Goal: Information Seeking & Learning: Learn about a topic

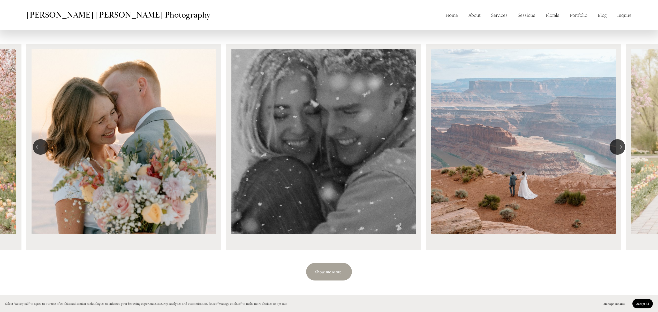
scroll to position [732, 0]
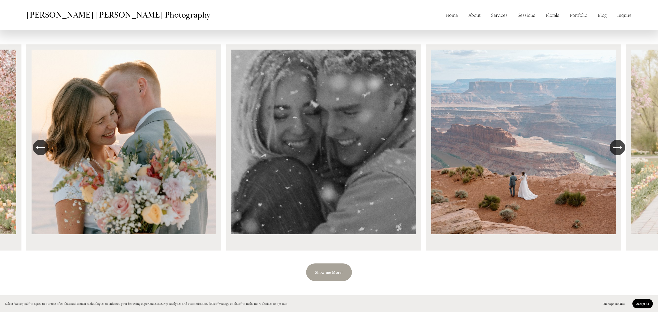
click at [624, 149] on div "\a \a \a Next\a \a" at bounding box center [618, 148] width 16 height 16
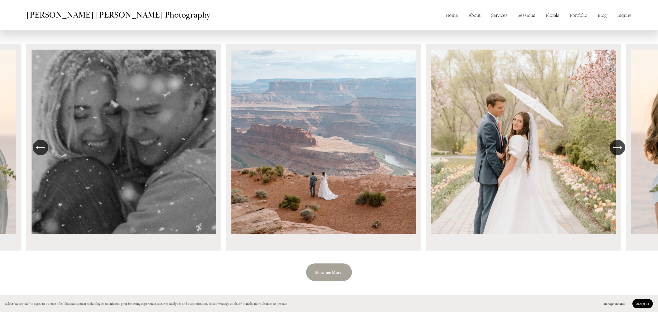
click at [624, 149] on div "\a \a \a Next\a \a" at bounding box center [618, 148] width 16 height 16
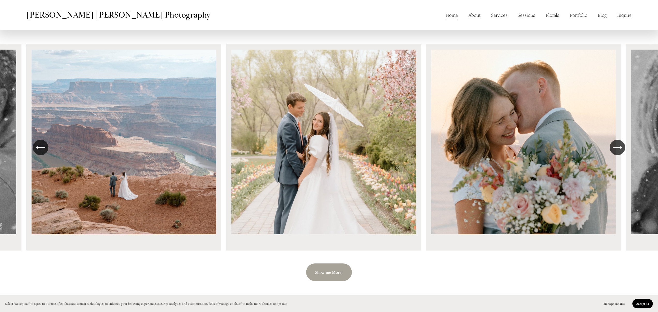
click at [624, 149] on div "\a \a \a Next\a \a" at bounding box center [618, 148] width 16 height 16
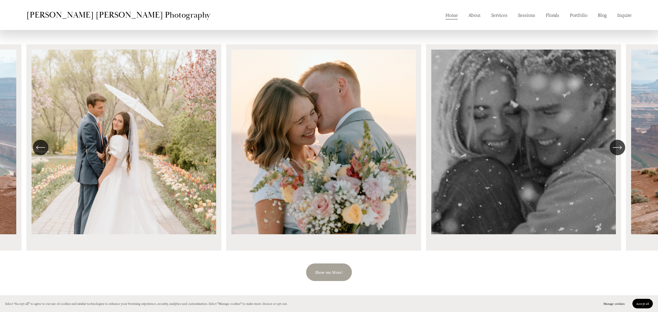
click at [624, 149] on div "\a \a \a Next\a \a" at bounding box center [618, 148] width 16 height 16
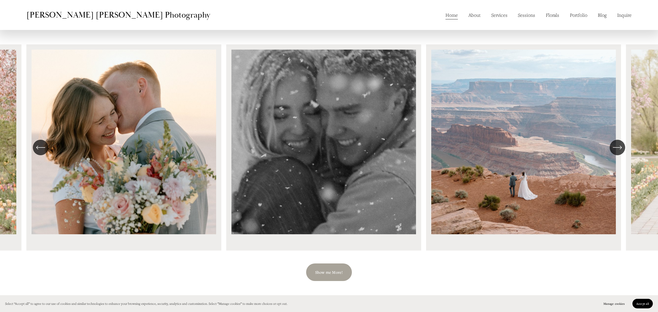
click at [624, 149] on div "\a \a \a Next\a \a" at bounding box center [618, 148] width 16 height 16
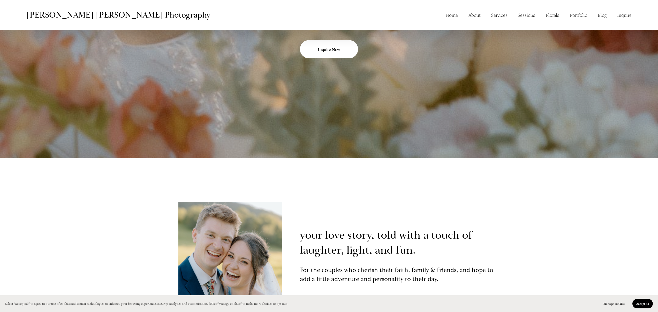
scroll to position [0, 0]
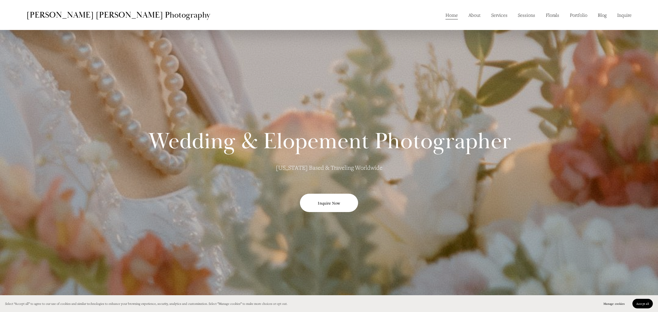
click at [506, 14] on link "Services" at bounding box center [499, 15] width 16 height 10
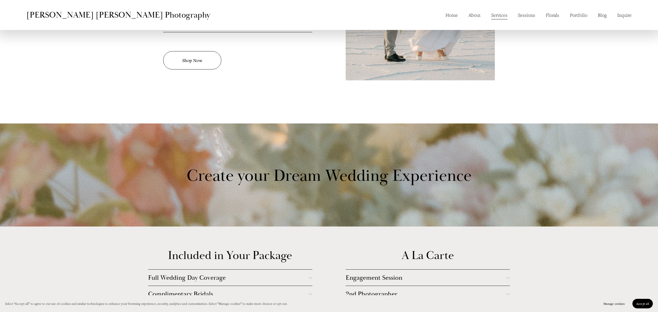
scroll to position [1063, 0]
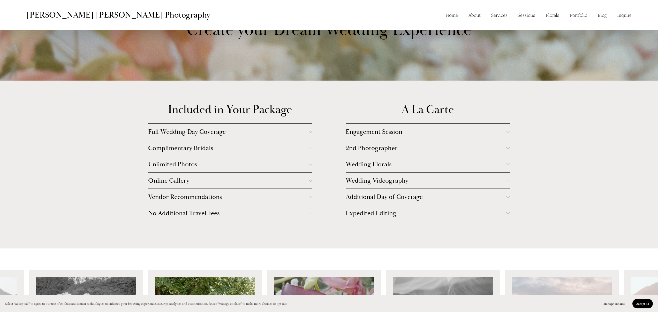
click at [296, 127] on button "Full Wedding Day Coverage" at bounding box center [230, 132] width 164 height 16
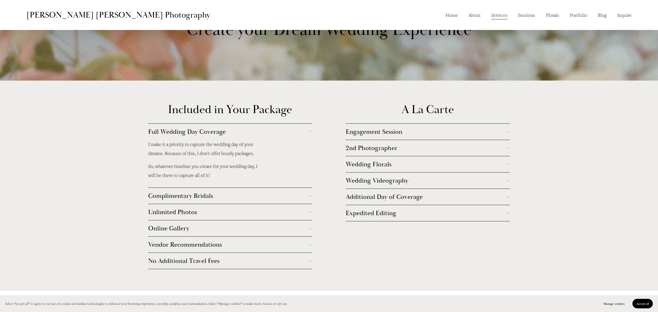
click at [298, 130] on span "Full Wedding Day Coverage" at bounding box center [228, 132] width 161 height 8
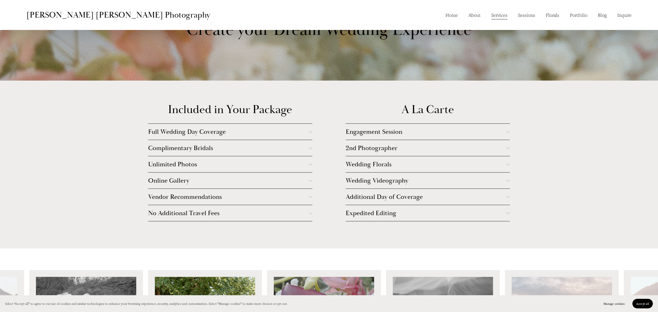
click at [295, 149] on span "Complimentary Bridals" at bounding box center [228, 148] width 161 height 8
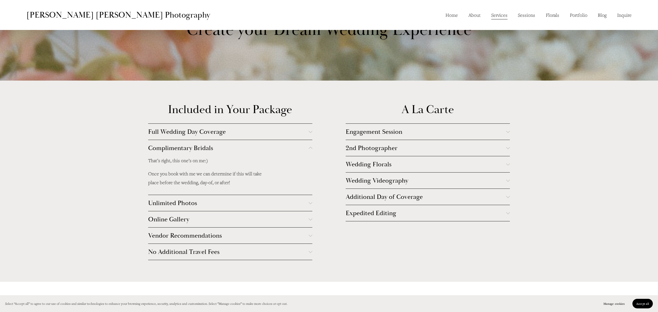
click at [294, 148] on span "Complimentary Bridals" at bounding box center [228, 148] width 161 height 8
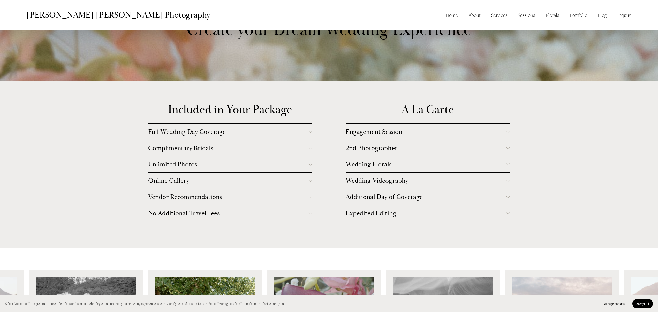
click at [289, 168] on span "Unlimited Photos" at bounding box center [228, 164] width 161 height 8
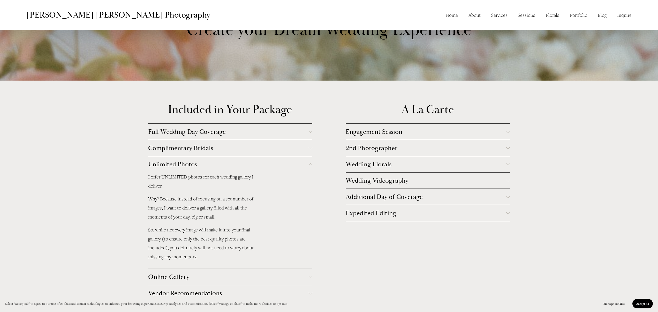
click at [289, 155] on button "Complimentary Bridals" at bounding box center [230, 148] width 164 height 16
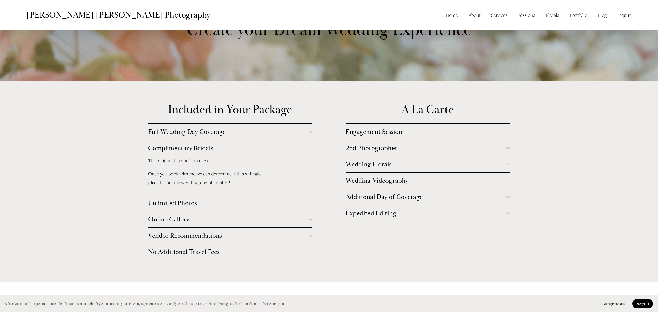
click at [289, 151] on span "Complimentary Bridals" at bounding box center [228, 148] width 161 height 8
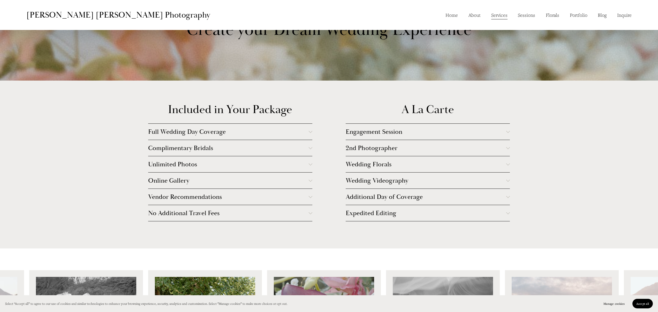
click at [286, 165] on span "Unlimited Photos" at bounding box center [228, 164] width 161 height 8
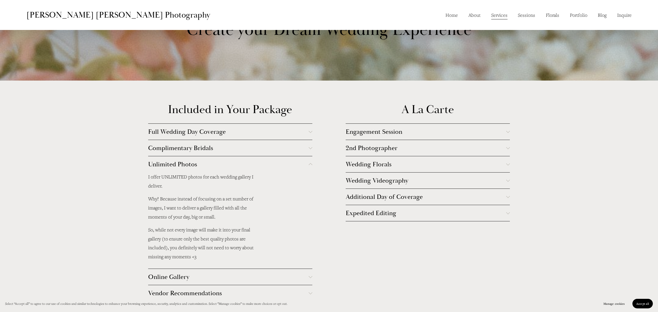
click at [285, 165] on span "Unlimited Photos" at bounding box center [228, 164] width 161 height 8
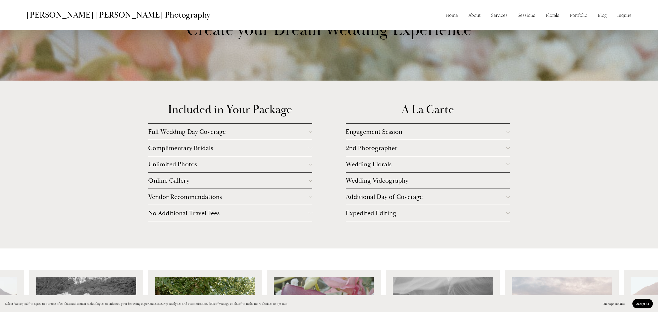
click at [288, 176] on button "Online Gallery" at bounding box center [230, 181] width 164 height 16
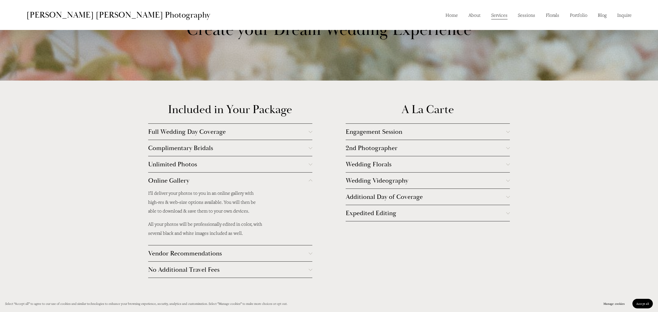
click at [301, 181] on span "Online Gallery" at bounding box center [228, 181] width 161 height 8
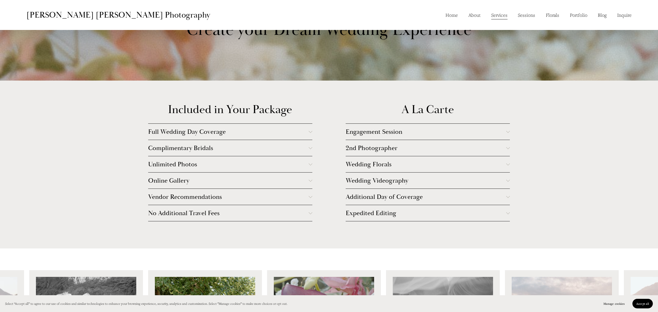
click at [298, 192] on button "Vendor Recommendations" at bounding box center [230, 197] width 164 height 16
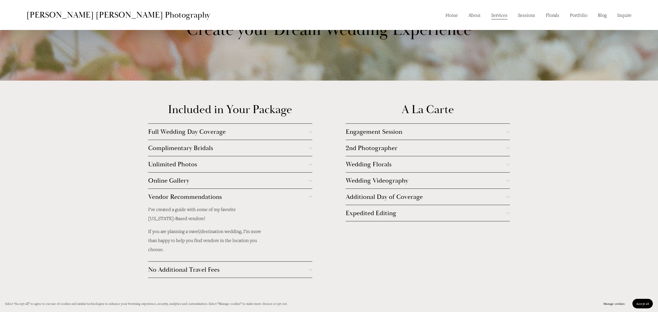
click at [305, 195] on span "Vendor Recommendations" at bounding box center [228, 197] width 161 height 8
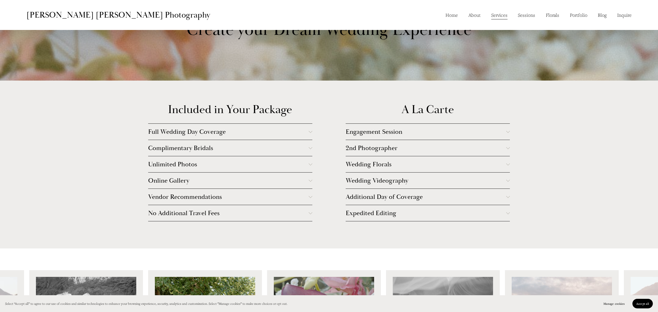
click at [301, 212] on span "No Additional Travel Fees" at bounding box center [228, 213] width 161 height 8
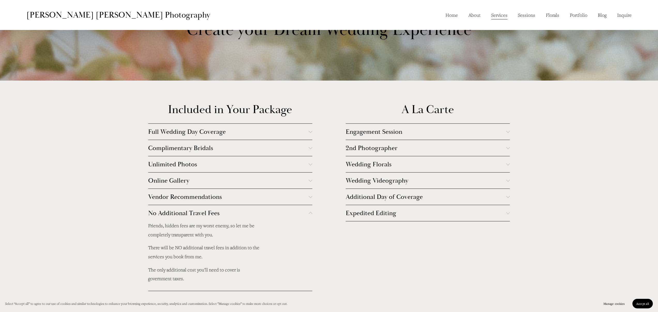
click at [301, 212] on span "No Additional Travel Fees" at bounding box center [228, 213] width 161 height 8
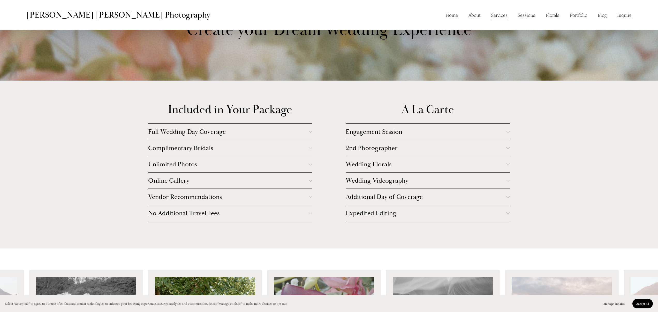
click at [393, 134] on span "Engagement Session" at bounding box center [426, 132] width 161 height 8
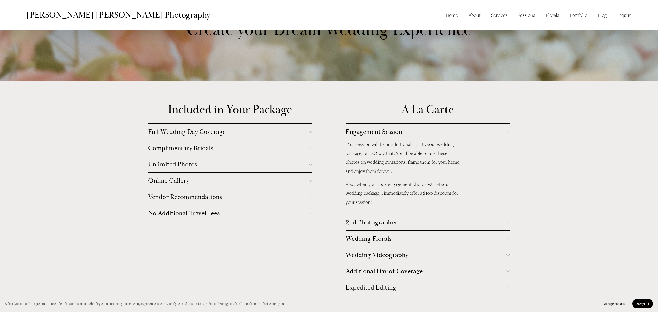
click at [392, 135] on span "Engagement Session" at bounding box center [426, 132] width 161 height 8
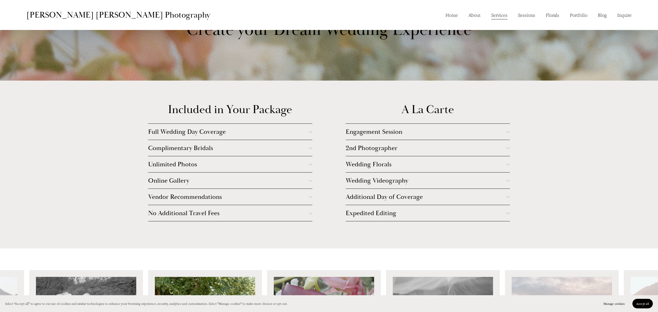
click at [387, 149] on span "2nd Photographer" at bounding box center [426, 148] width 161 height 8
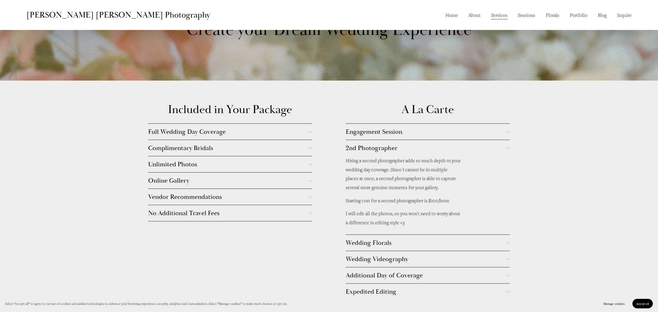
click at [387, 149] on span "2nd Photographer" at bounding box center [426, 148] width 161 height 8
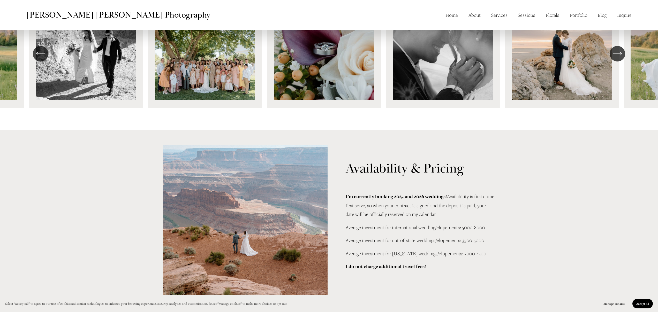
scroll to position [1367, 0]
